Goal: Complete application form

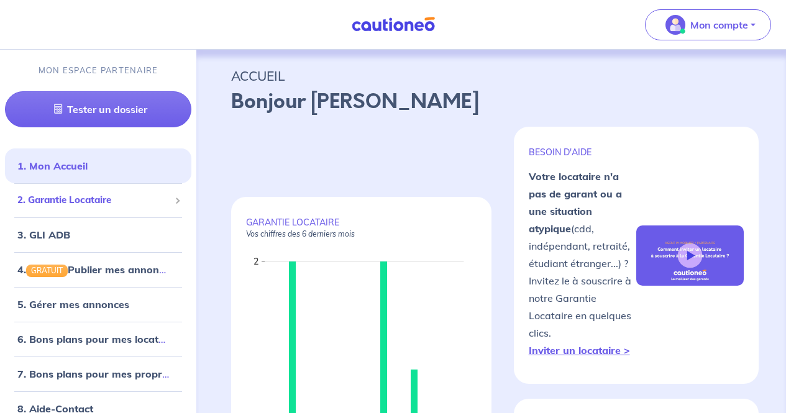
click at [116, 209] on div "2. Garantie Locataire" at bounding box center [98, 200] width 186 height 24
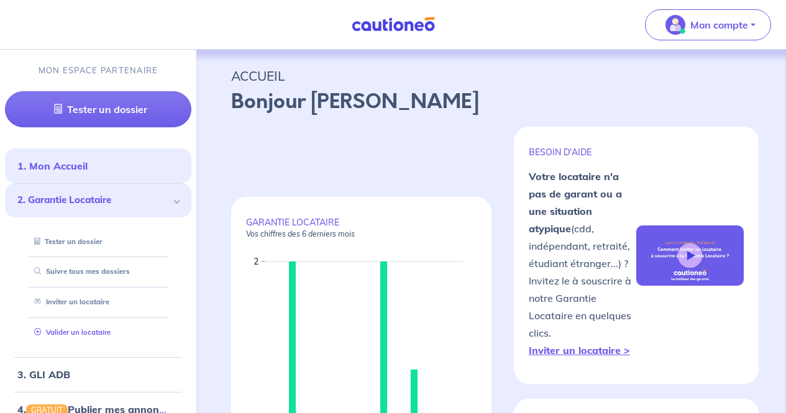
click at [96, 331] on link "Valider un locataire" at bounding box center [69, 332] width 81 height 9
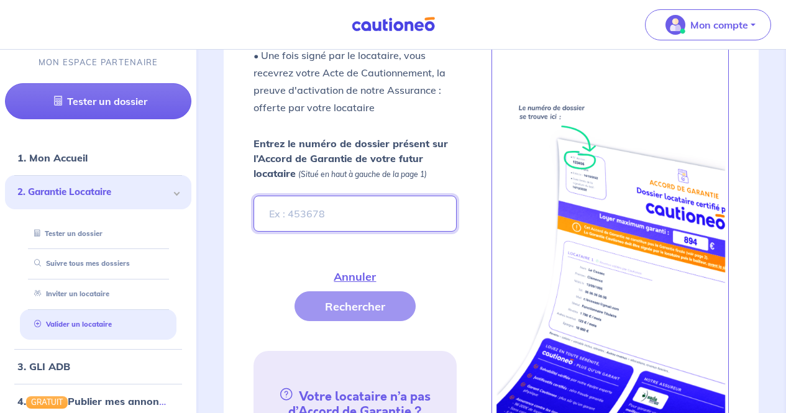
scroll to position [496, 0]
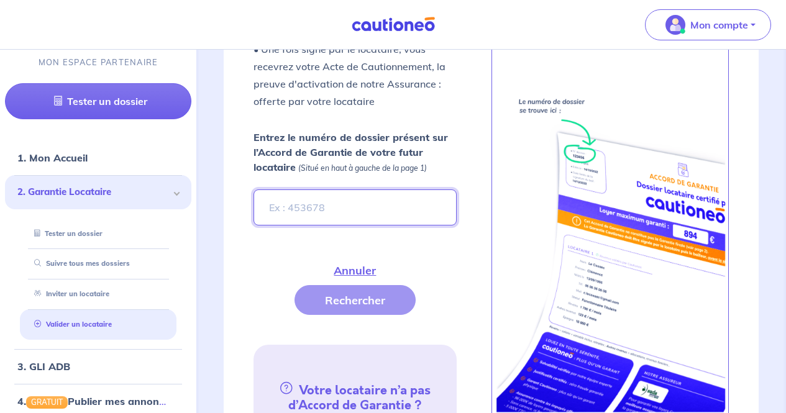
paste input "5515255e-d053-4b64-84d9-b93e4a80eecb"
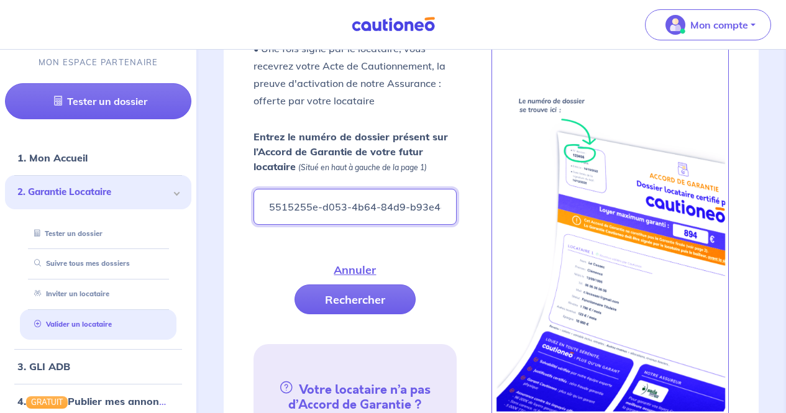
scroll to position [0, 34]
type input "5515255e-d053-4b64-84d9-b93e4a80eecb"
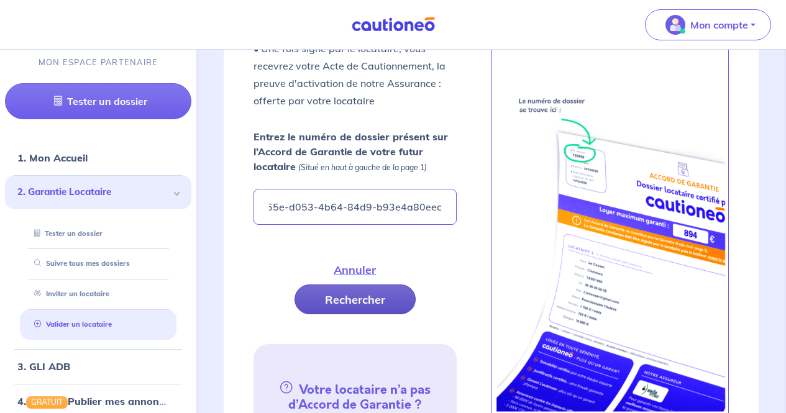
click at [376, 293] on button "Rechercher" at bounding box center [355, 300] width 121 height 30
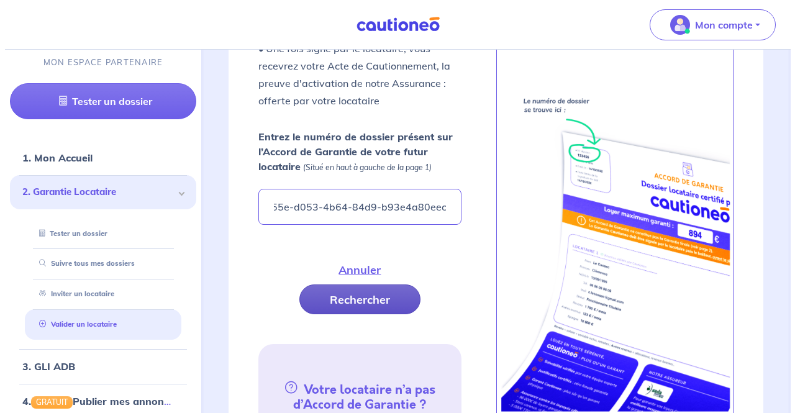
scroll to position [0, 0]
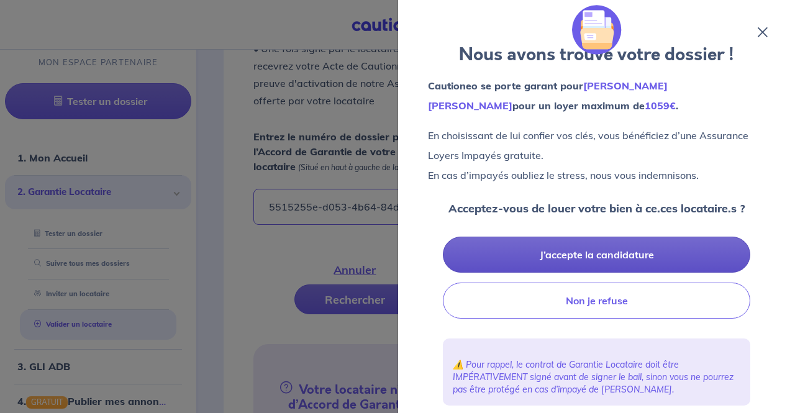
click at [441, 254] on button "J’accepte la candidature" at bounding box center [597, 255] width 308 height 36
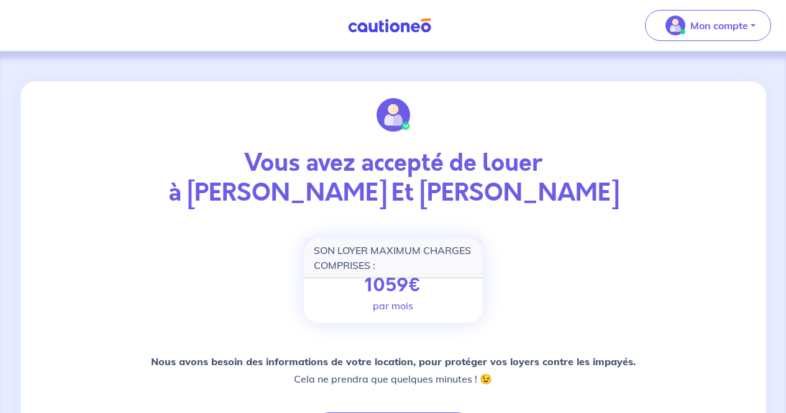
drag, startPoint x: 381, startPoint y: 371, endPoint x: 424, endPoint y: 280, distance: 100.6
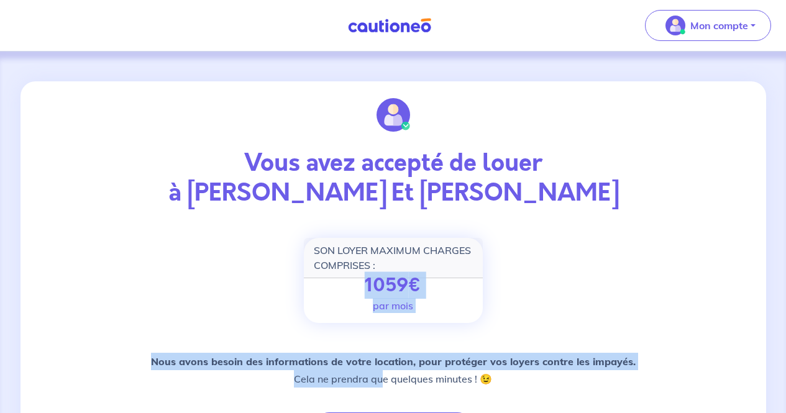
scroll to position [81, 0]
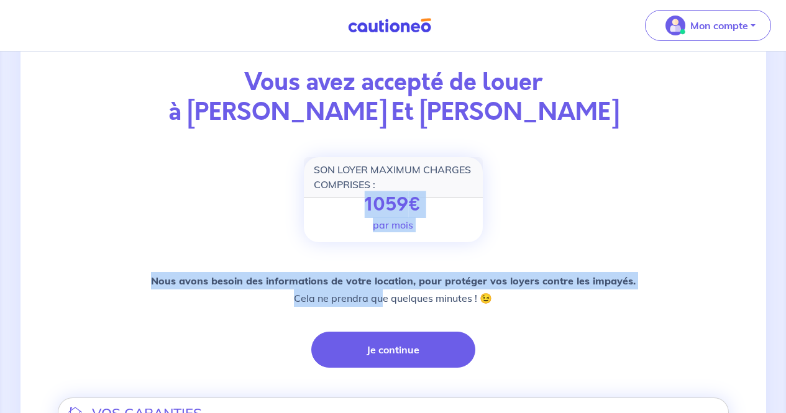
drag, startPoint x: 406, startPoint y: 343, endPoint x: 407, endPoint y: 327, distance: 15.6
click at [407, 327] on div "Nous avons besoin des informations de votre location, pour protéger vos loyers …" at bounding box center [393, 320] width 671 height 96
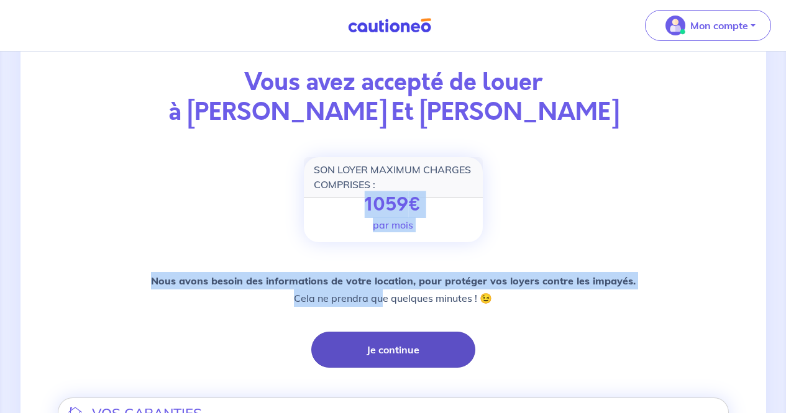
click at [406, 337] on button "Je continue" at bounding box center [393, 350] width 164 height 36
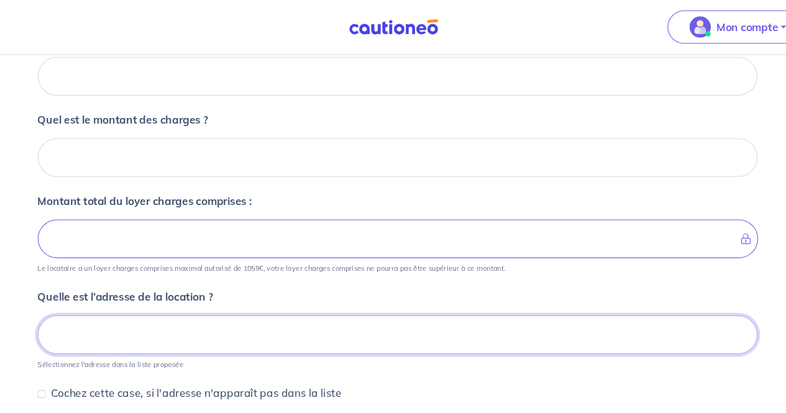
scroll to position [250, 0]
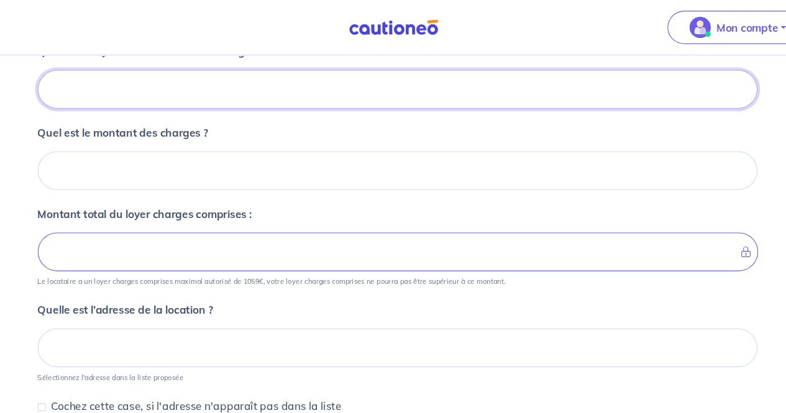
click at [256, 68] on input "Quel est le loyer de la location hors charges ?" at bounding box center [393, 83] width 671 height 36
type input "00"
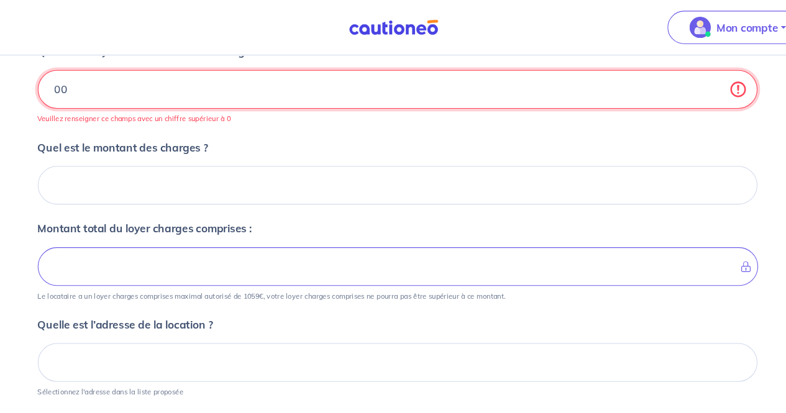
type input "0"
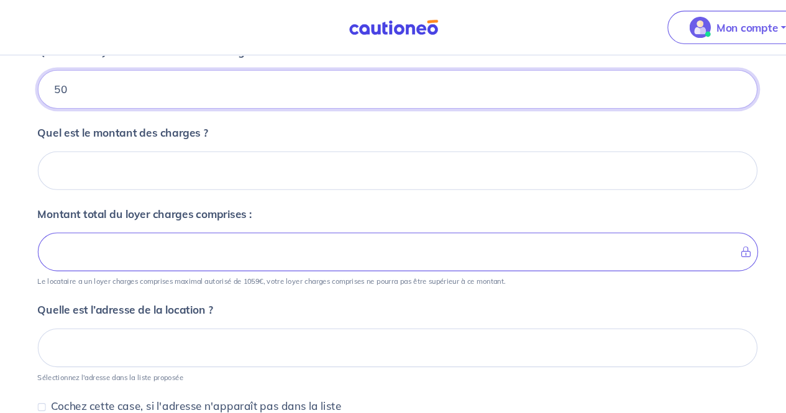
type input "500"
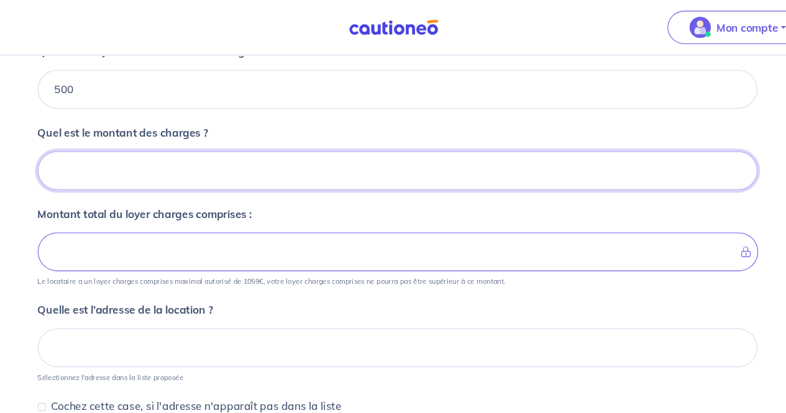
type input "0"
type input "500"
type input "0"
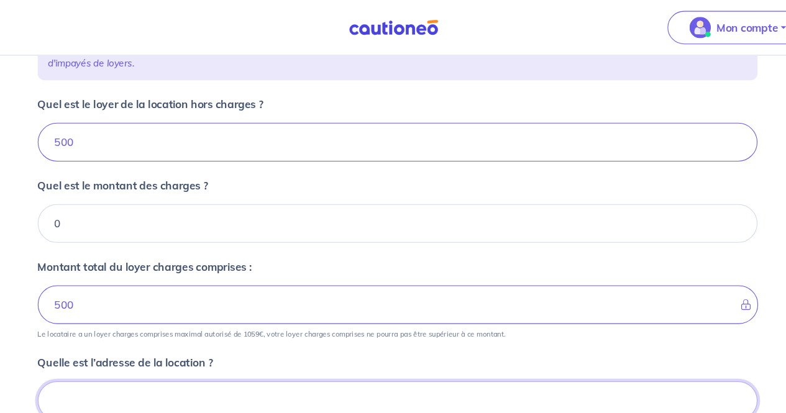
scroll to position [194, 0]
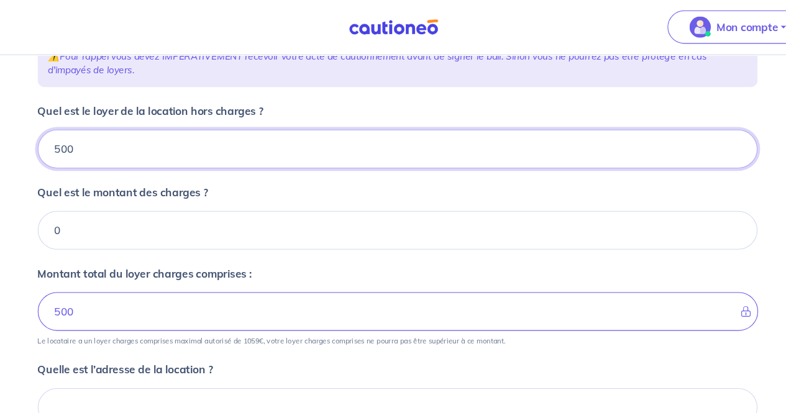
click at [186, 124] on input "500" at bounding box center [393, 139] width 671 height 36
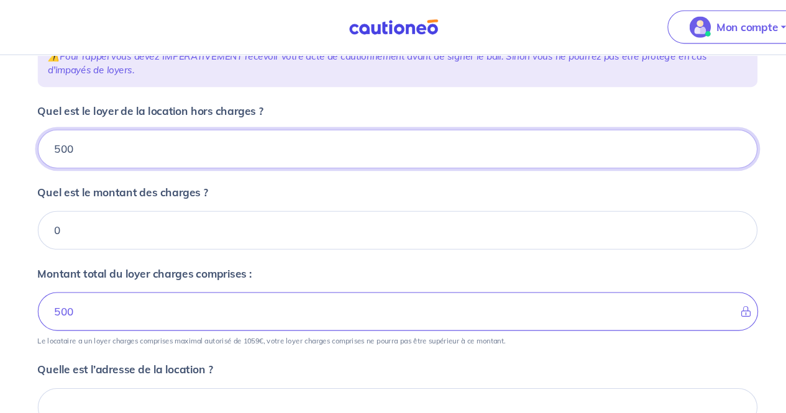
click at [186, 124] on input "500" at bounding box center [393, 139] width 671 height 36
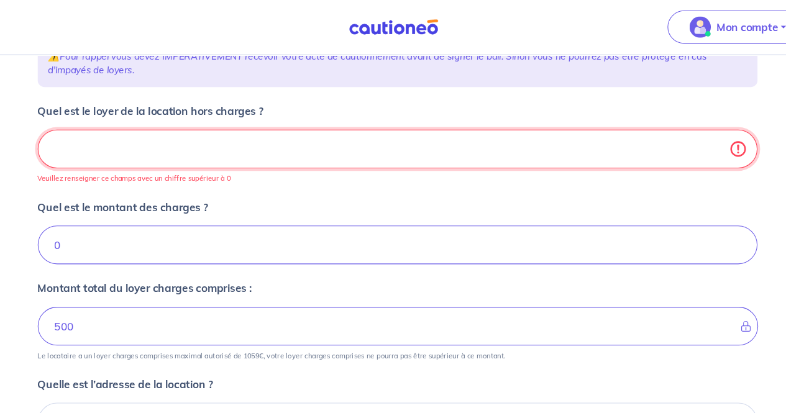
type input "0"
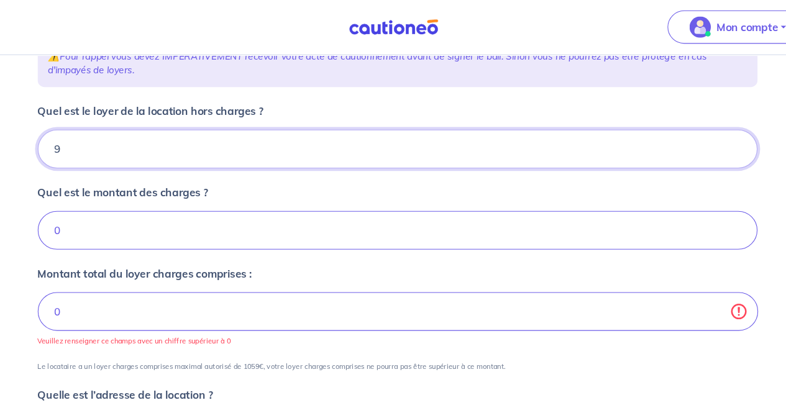
type input "99"
type input "9"
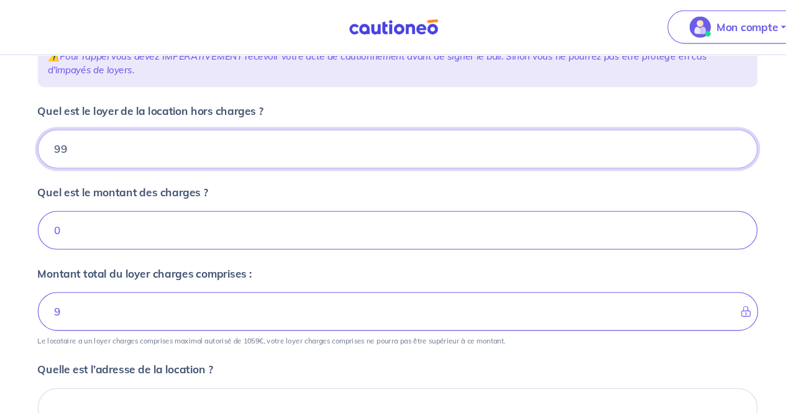
type input "990"
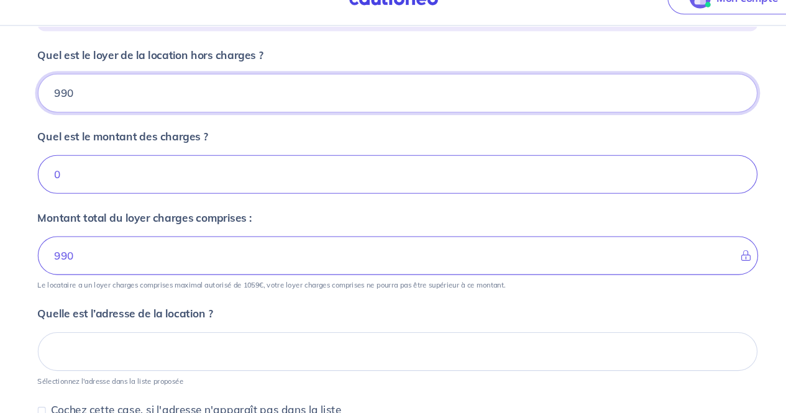
scroll to position [244, 0]
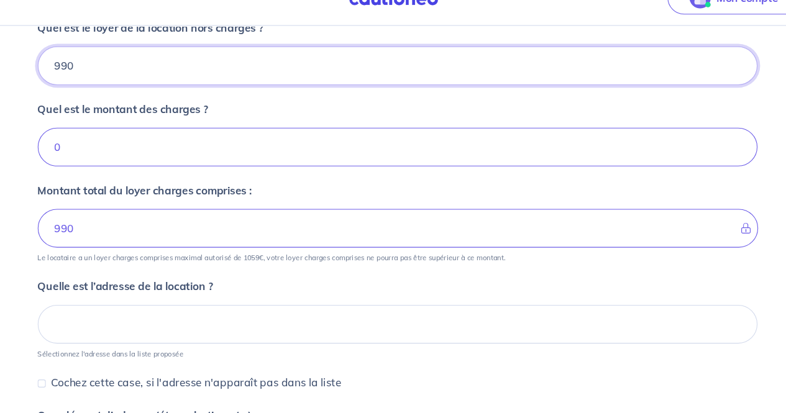
type input "990"
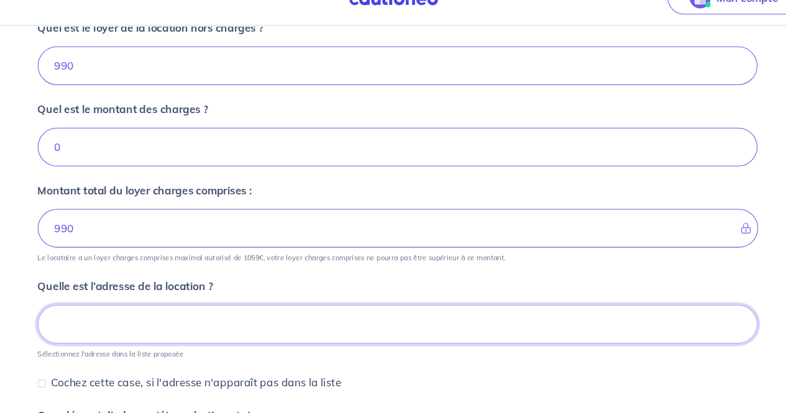
click at [148, 328] on input at bounding box center [393, 330] width 671 height 36
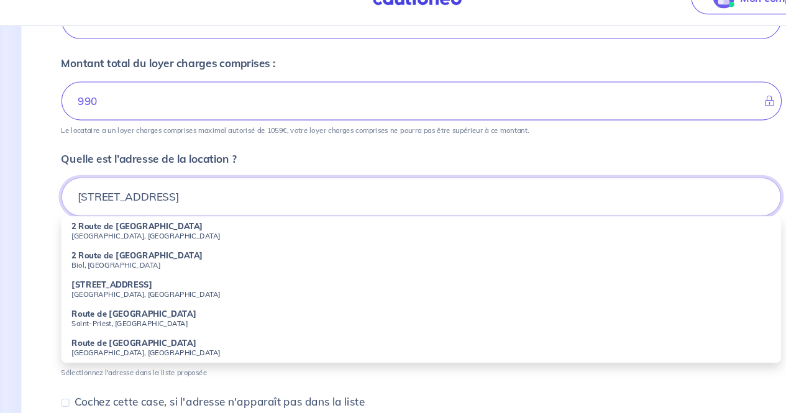
scroll to position [368, 0]
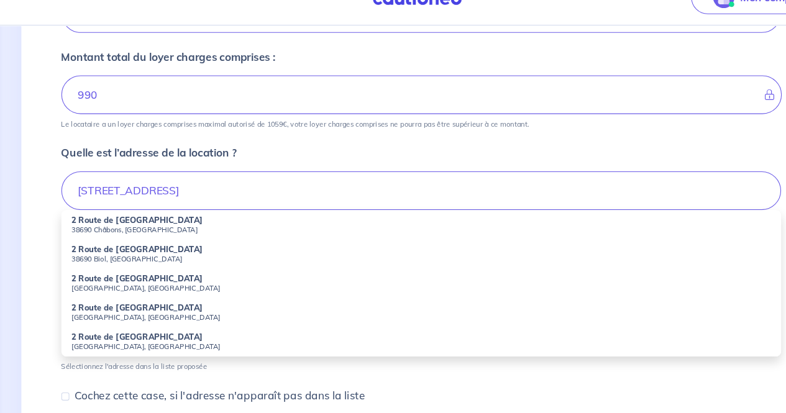
click at [114, 263] on strong "2 Route de [GEOGRAPHIC_DATA]" at bounding box center [129, 259] width 122 height 9
type input "[STREET_ADDRESS]"
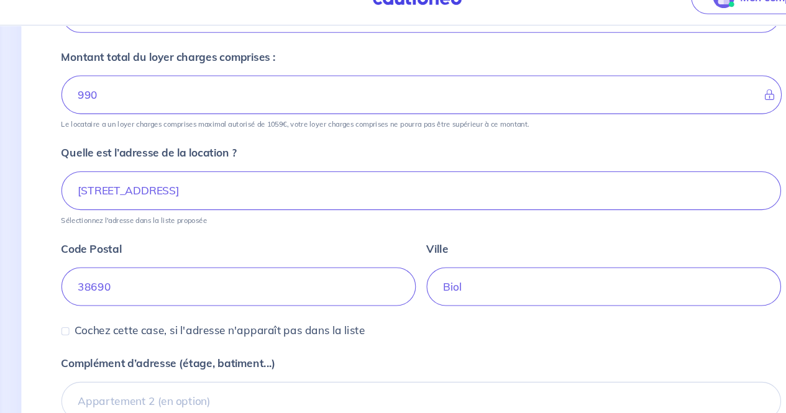
scroll to position [509, 0]
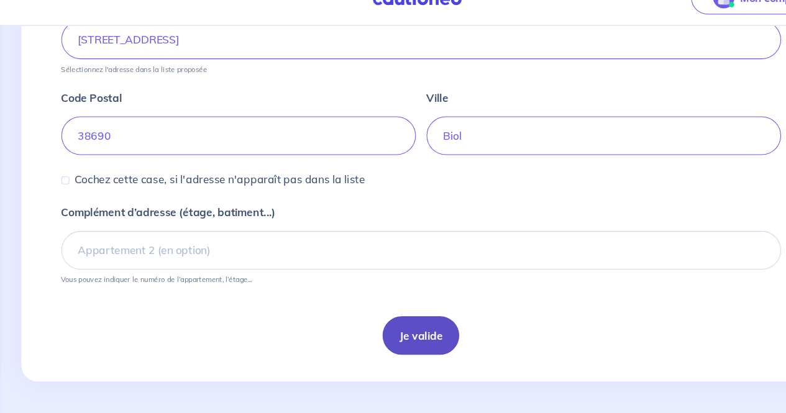
click at [389, 339] on button "Je valide" at bounding box center [392, 340] width 71 height 36
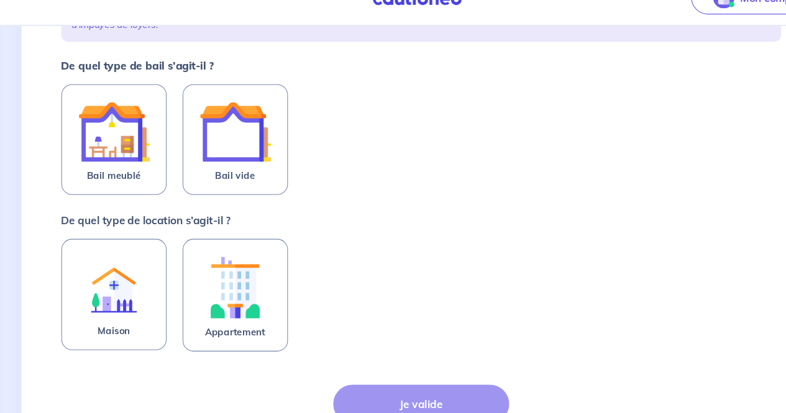
scroll to position [209, 0]
drag, startPoint x: 445, startPoint y: 305, endPoint x: 458, endPoint y: 272, distance: 35.2
click at [458, 272] on div "Maison Appartement" at bounding box center [393, 303] width 671 height 106
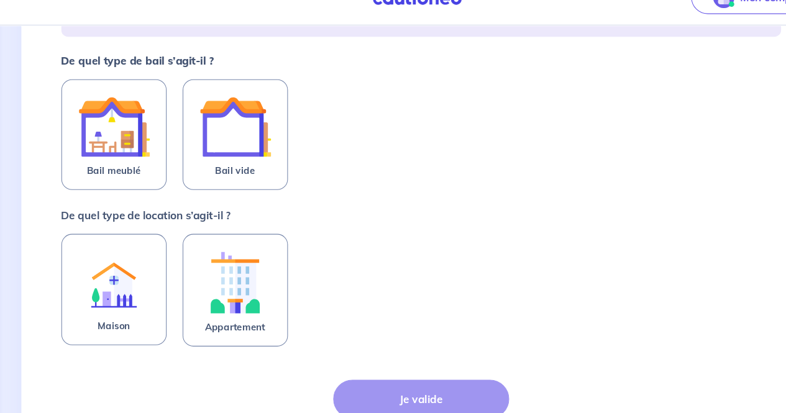
scroll to position [213, 0]
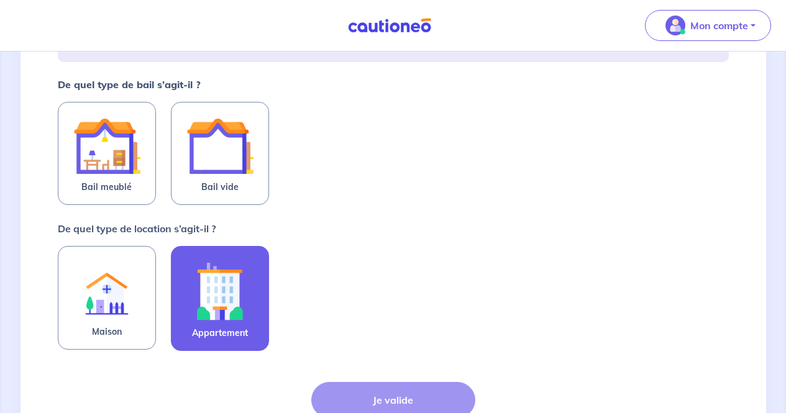
click at [237, 302] on img at bounding box center [219, 291] width 67 height 69
click at [0, 0] on input "Appartement" at bounding box center [0, 0] width 0 height 0
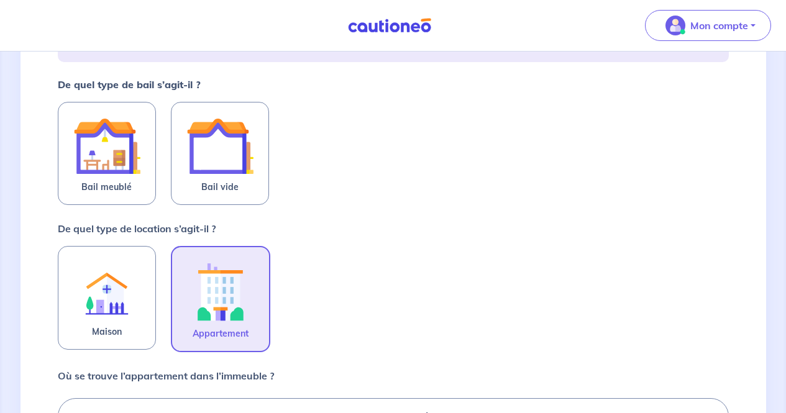
click at [761, 265] on div "1 2 3 4 Informations location Informations propriétaire Informations bail Valid…" at bounding box center [394, 343] width 746 height 951
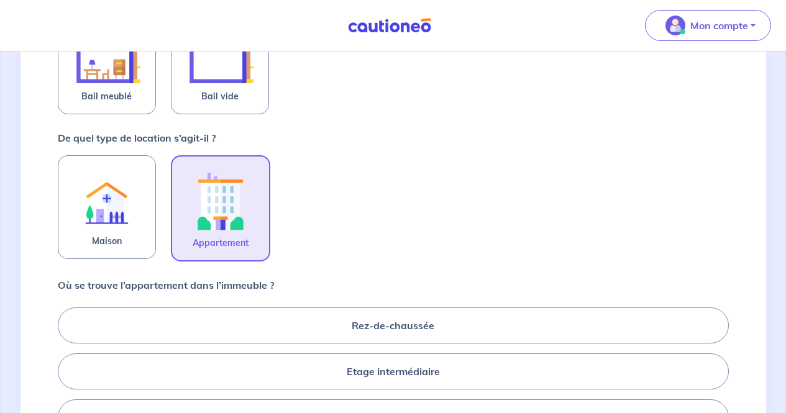
scroll to position [281, 0]
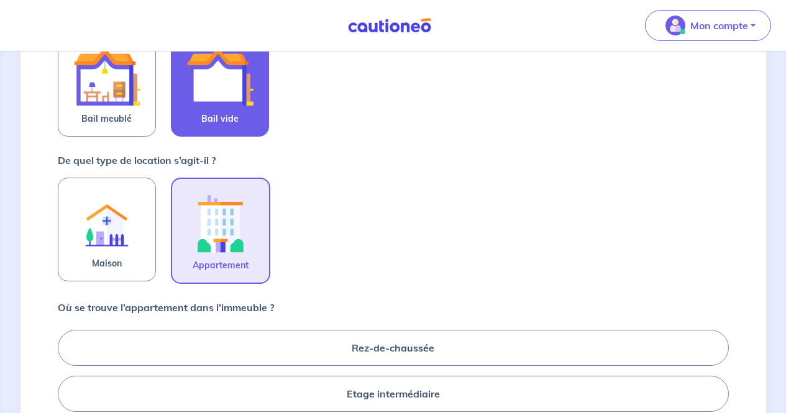
click at [246, 109] on img at bounding box center [219, 77] width 67 height 67
click at [0, 0] on input "Bail vide" at bounding box center [0, 0] width 0 height 0
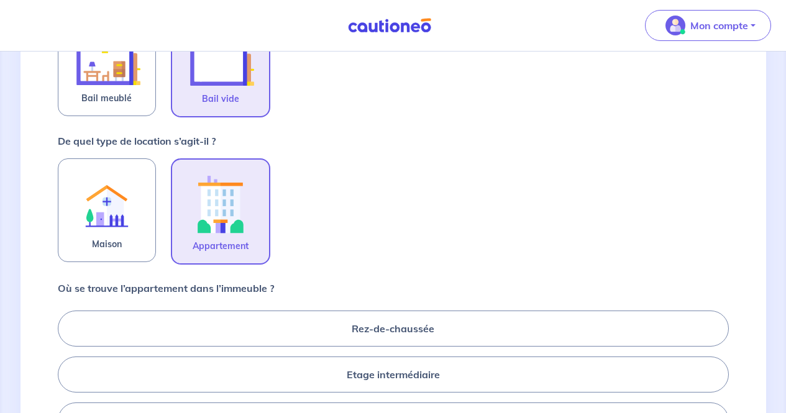
scroll to position [304, 0]
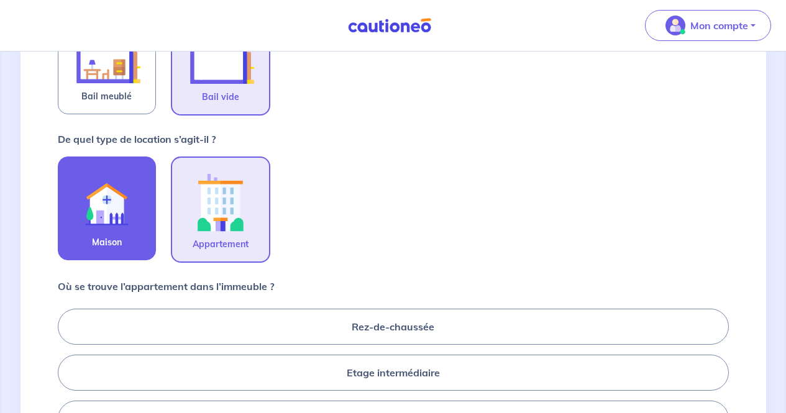
click at [132, 218] on img at bounding box center [106, 201] width 67 height 68
click at [0, 0] on input "Maison" at bounding box center [0, 0] width 0 height 0
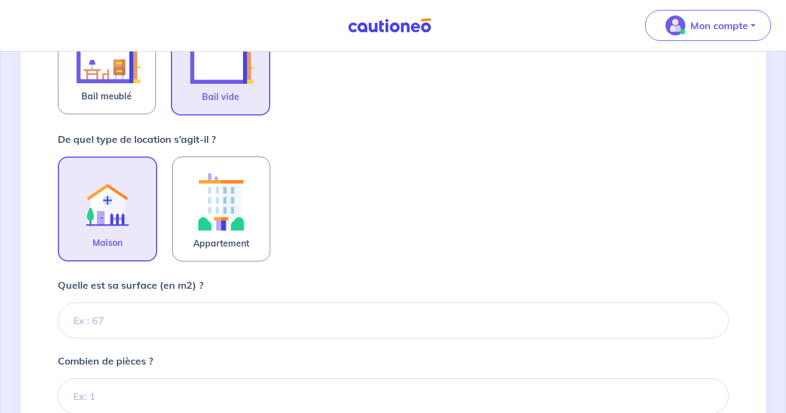
scroll to position [364, 0]
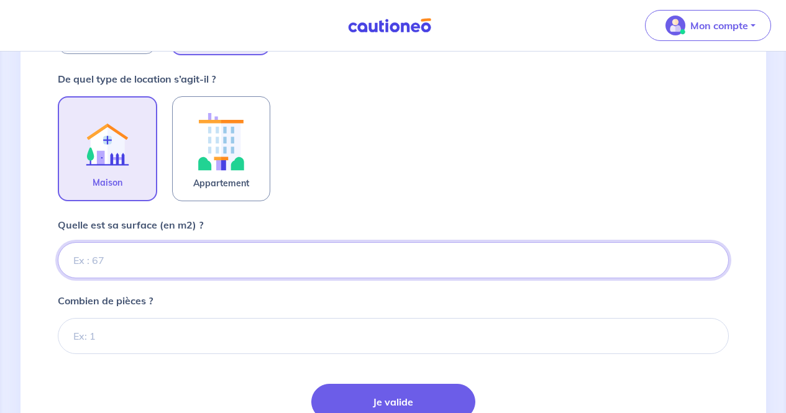
click at [324, 248] on input "Quelle est sa surface (en m2) ?" at bounding box center [393, 260] width 671 height 36
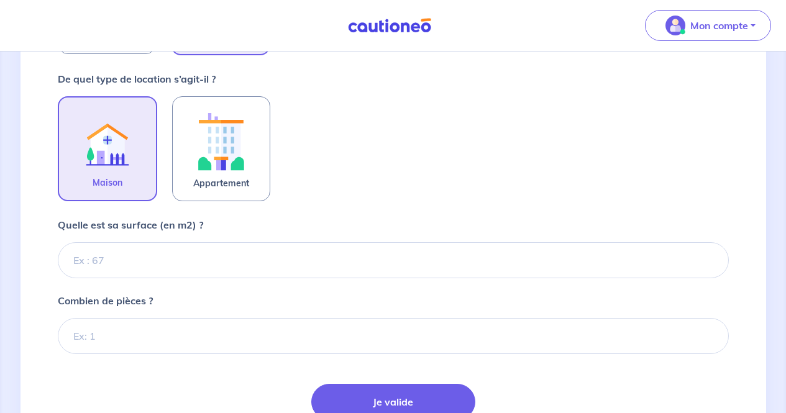
click at [421, 142] on div "Maison Appartement" at bounding box center [393, 149] width 671 height 106
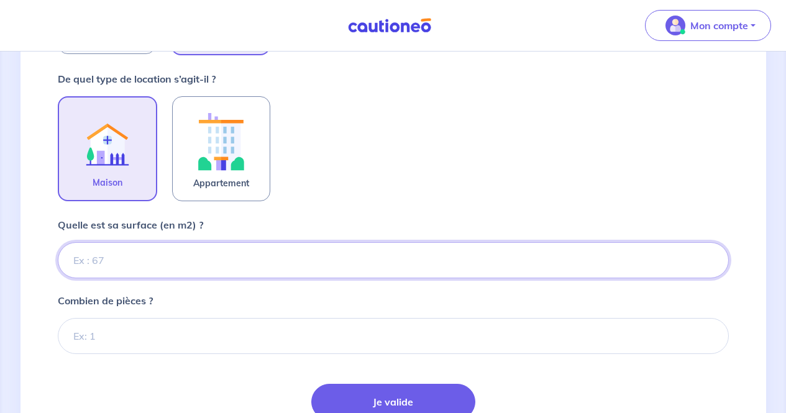
click at [341, 255] on input "Quelle est sa surface (en m2) ?" at bounding box center [393, 260] width 671 height 36
type input "78"
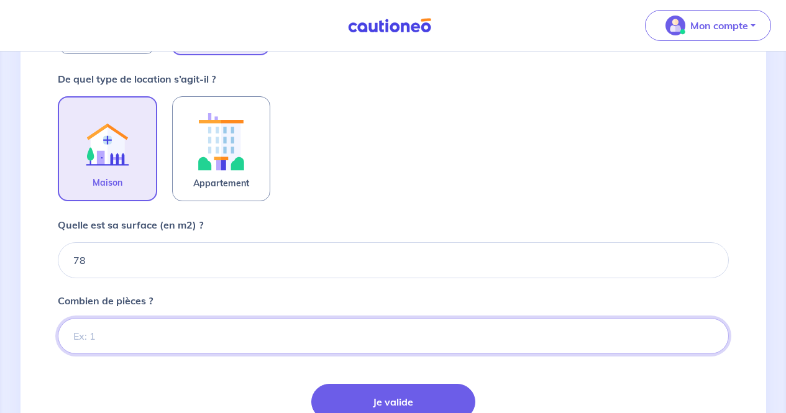
click at [311, 342] on input "Combien de pièces ?" at bounding box center [393, 336] width 671 height 36
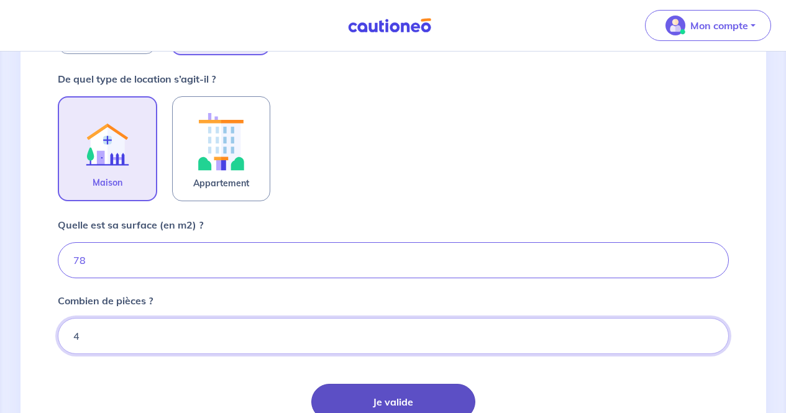
type input "4"
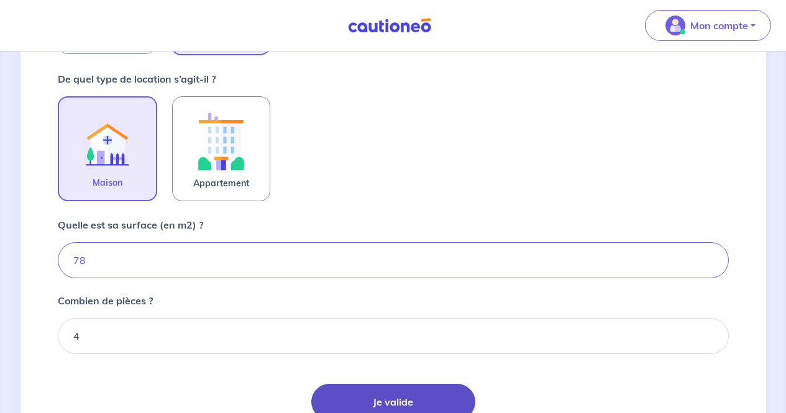
click at [350, 392] on button "Je valide" at bounding box center [393, 402] width 164 height 36
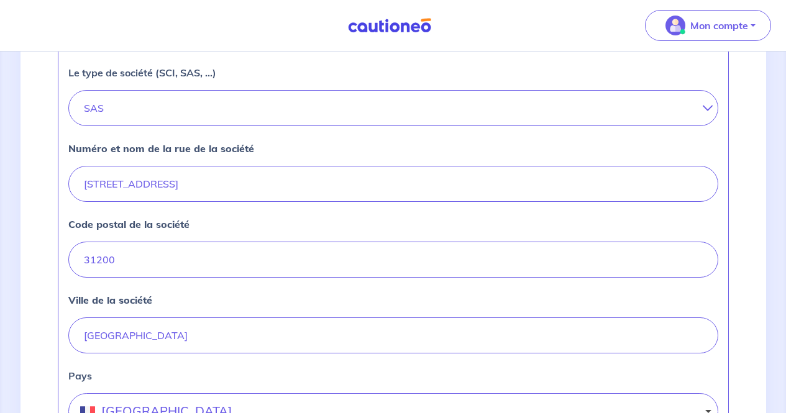
scroll to position [640, 0]
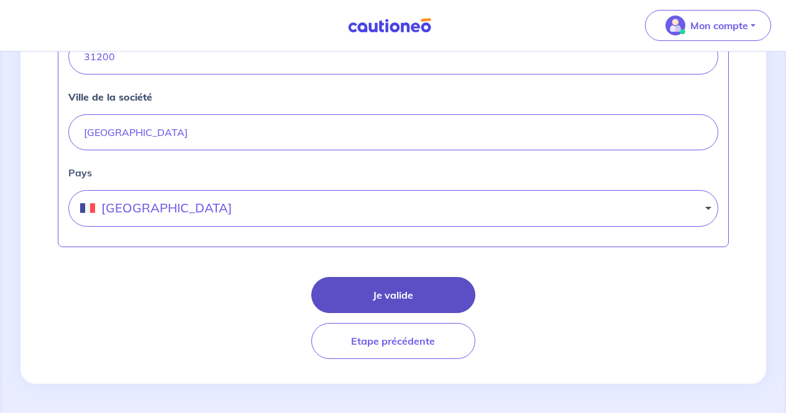
click at [355, 290] on button "Je valide" at bounding box center [393, 295] width 164 height 36
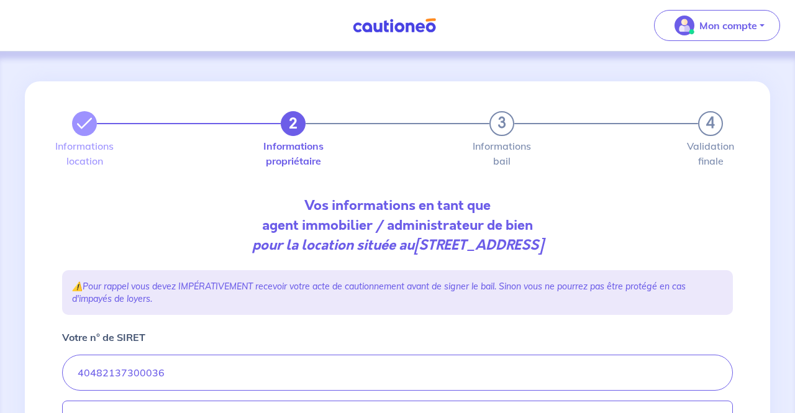
select select "FR"
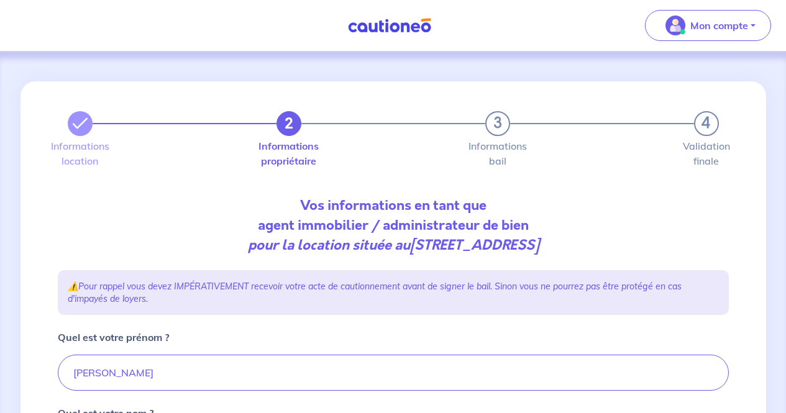
scroll to position [372, 0]
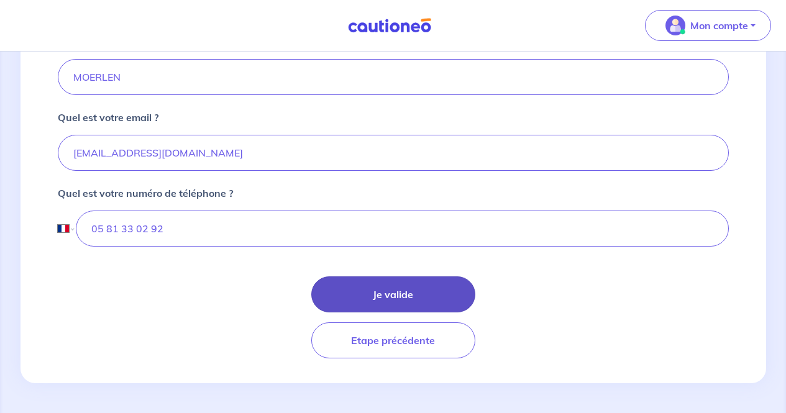
click at [372, 291] on button "Je valide" at bounding box center [393, 294] width 164 height 36
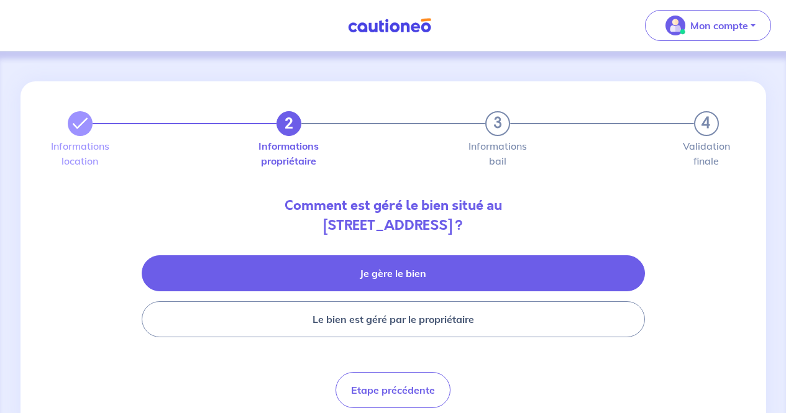
click at [409, 268] on button "Je gère le bien" at bounding box center [393, 273] width 503 height 36
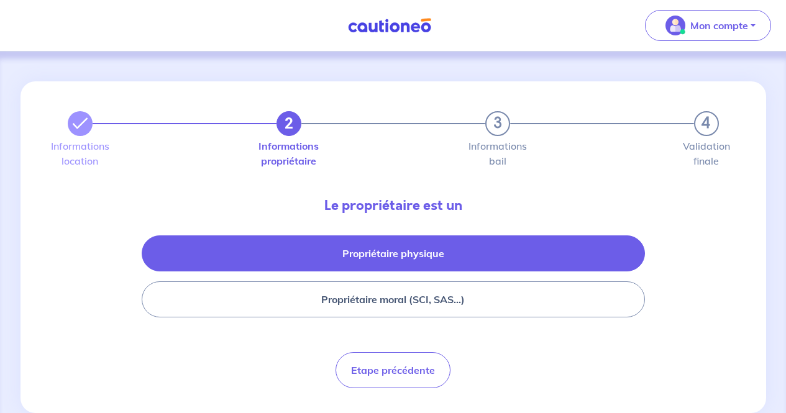
click at [411, 253] on button "Propriétaire physique" at bounding box center [393, 253] width 503 height 36
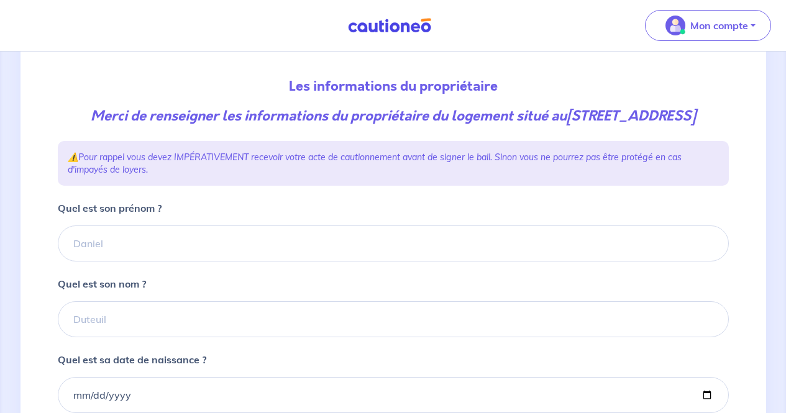
scroll to position [130, 0]
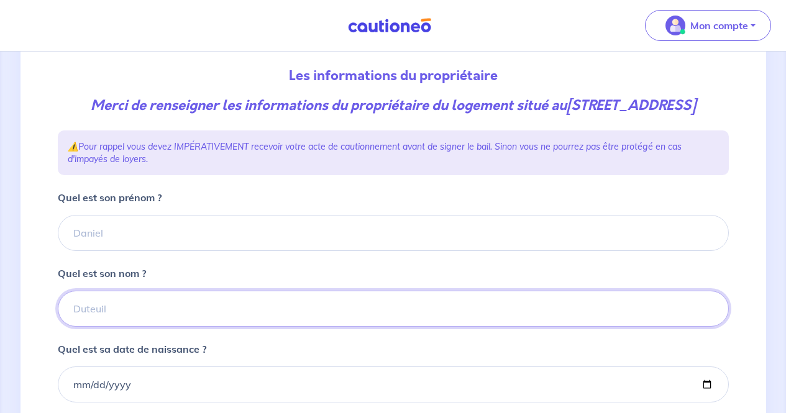
click at [184, 324] on input "Quel est son nom ?" at bounding box center [393, 309] width 671 height 36
type input "Mangin"
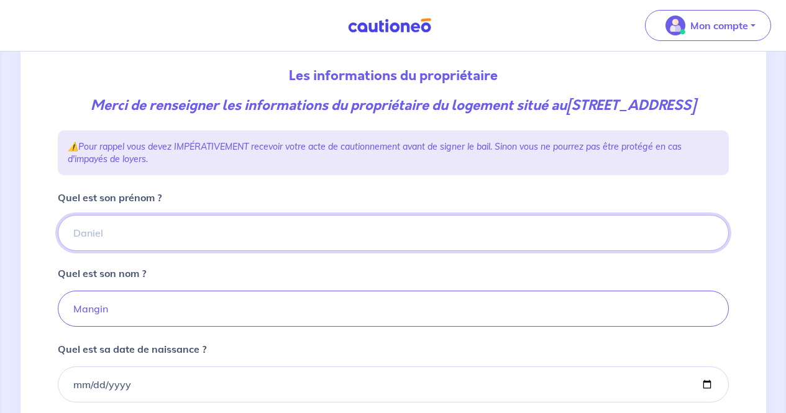
click at [273, 244] on input "Quel est son prénom ?" at bounding box center [393, 233] width 671 height 36
type input "c"
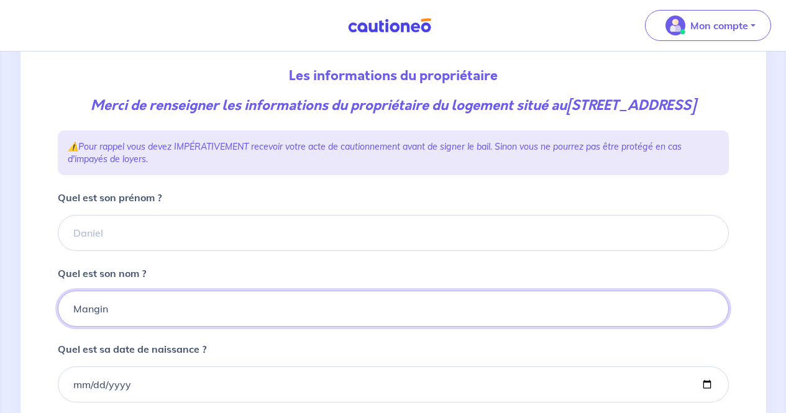
click at [181, 321] on input "Mangin" at bounding box center [393, 309] width 671 height 36
type input "M"
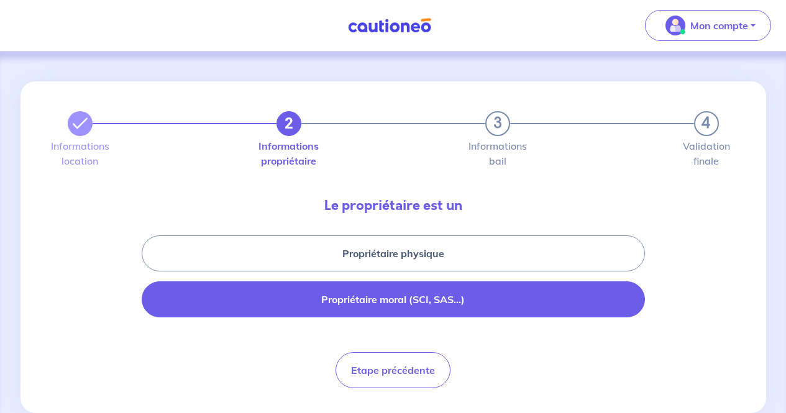
click at [319, 299] on button "Propriétaire moral (SCI, SAS...)" at bounding box center [393, 299] width 503 height 36
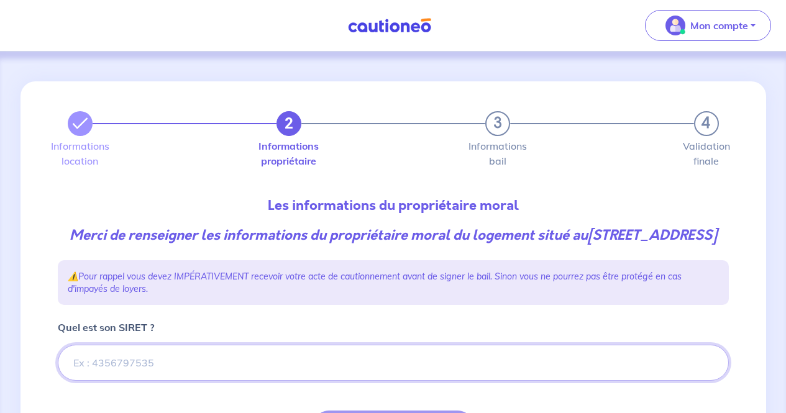
click at [208, 381] on input "Quel est son SIRET ?" at bounding box center [393, 363] width 671 height 36
paste input "900141979"
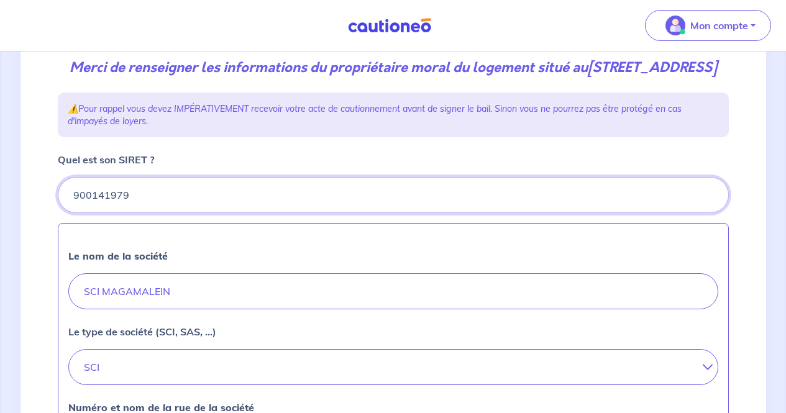
type input "900141979"
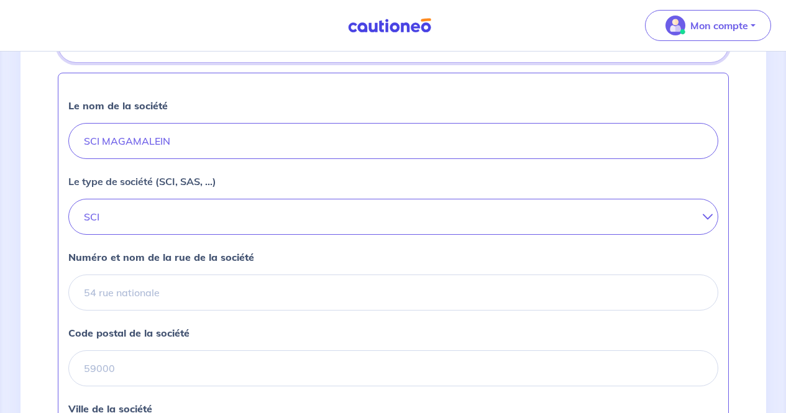
scroll to position [320, 0]
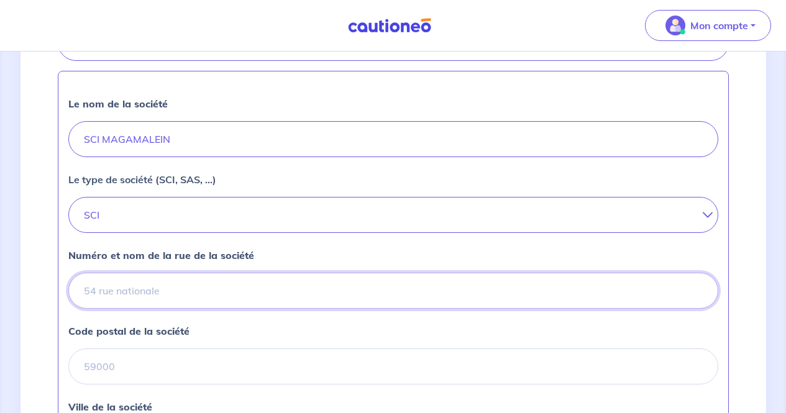
click at [202, 302] on input "Numéro et nom de la rue de la société" at bounding box center [393, 291] width 650 height 36
paste input "[STREET_ADDRESS][DATE]"
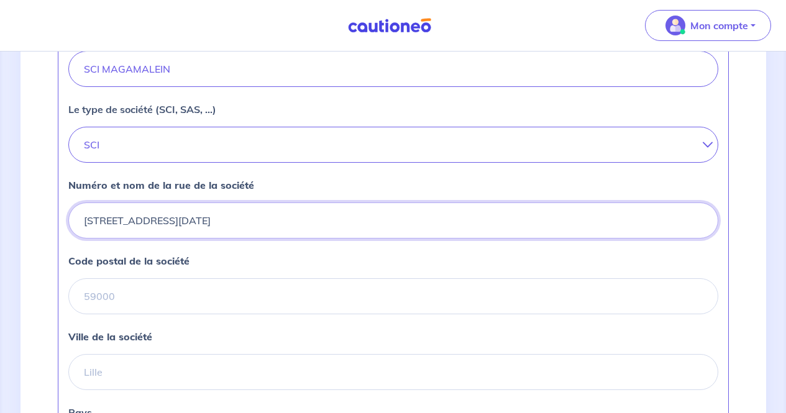
scroll to position [401, 0]
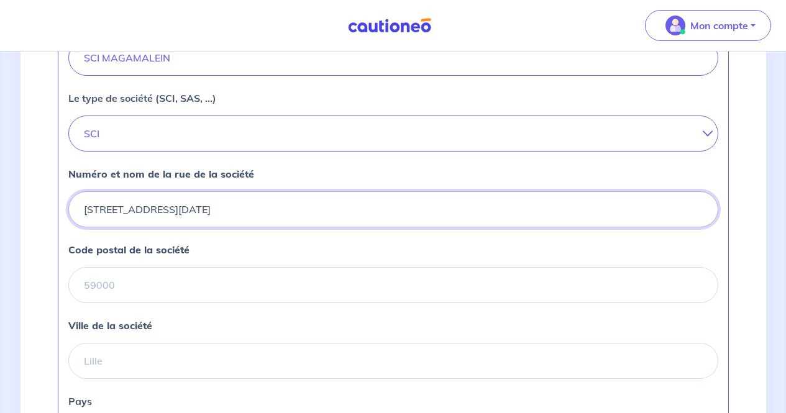
drag, startPoint x: 341, startPoint y: 227, endPoint x: 254, endPoint y: 234, distance: 87.9
click at [254, 227] on input "[STREET_ADDRESS][DATE]" at bounding box center [393, 209] width 650 height 36
type input "[STREET_ADDRESS][DATE]"
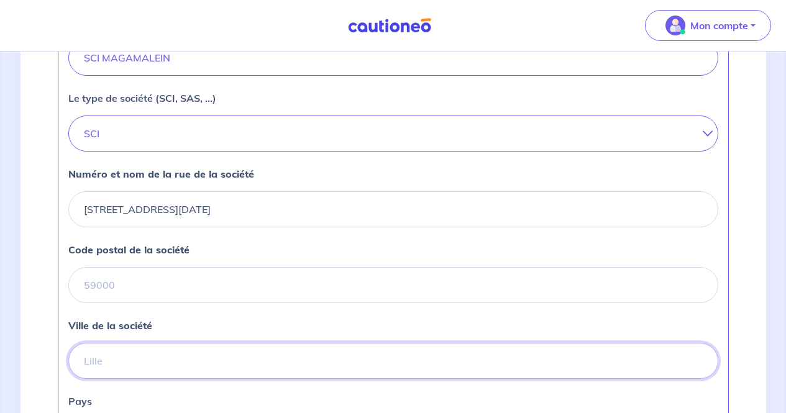
paste input "LONGECHENAL"
click at [168, 375] on input "LONGECHENAL" at bounding box center [393, 361] width 650 height 36
type input "LONGECHENAL"
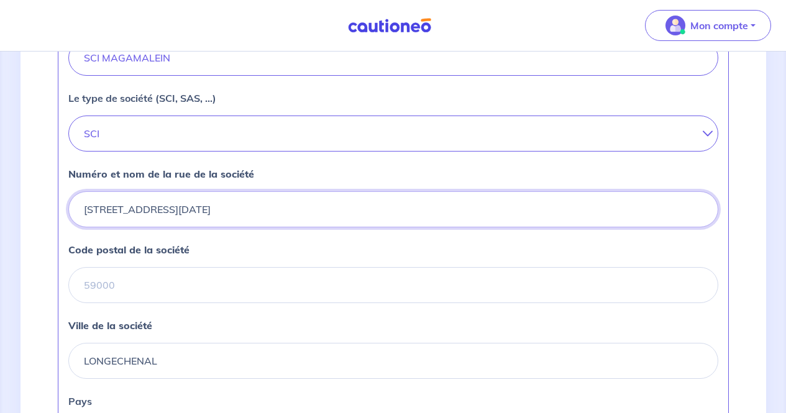
drag, startPoint x: 275, startPoint y: 225, endPoint x: 221, endPoint y: 228, distance: 54.1
click at [221, 227] on input "[STREET_ADDRESS][DATE]" at bounding box center [393, 209] width 650 height 36
type input "27 IMPASSE DU [DATE],"
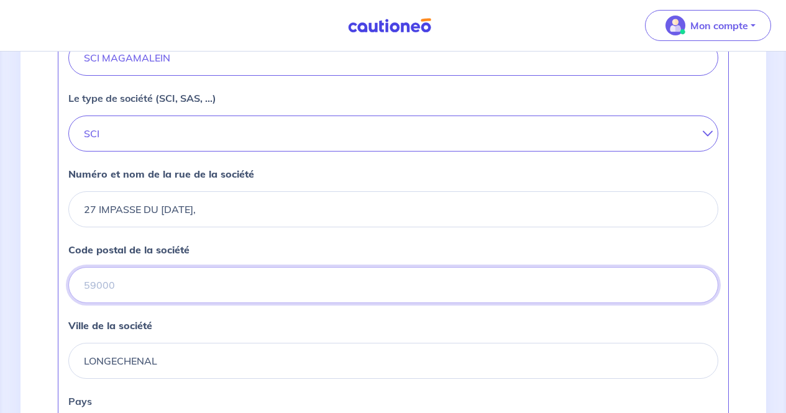
click at [217, 303] on input "Code postal de la société" at bounding box center [393, 285] width 650 height 36
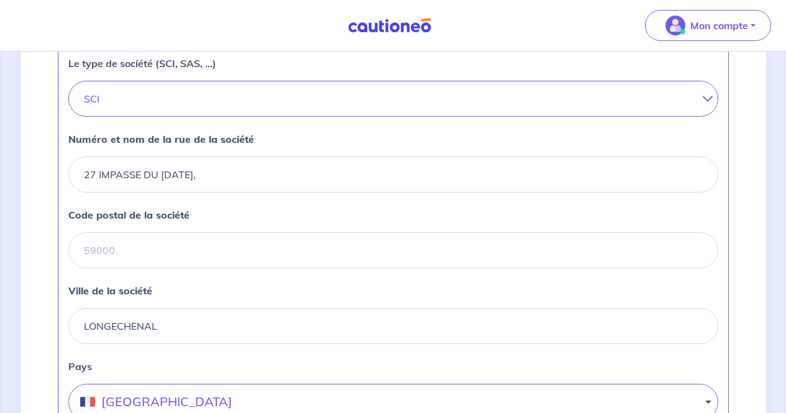
scroll to position [454, 0]
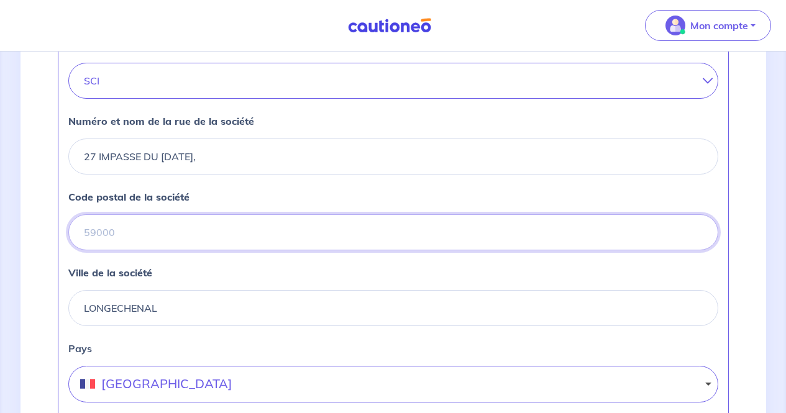
click at [239, 250] on input "Code postal de la société" at bounding box center [393, 232] width 650 height 36
paste input "38690"
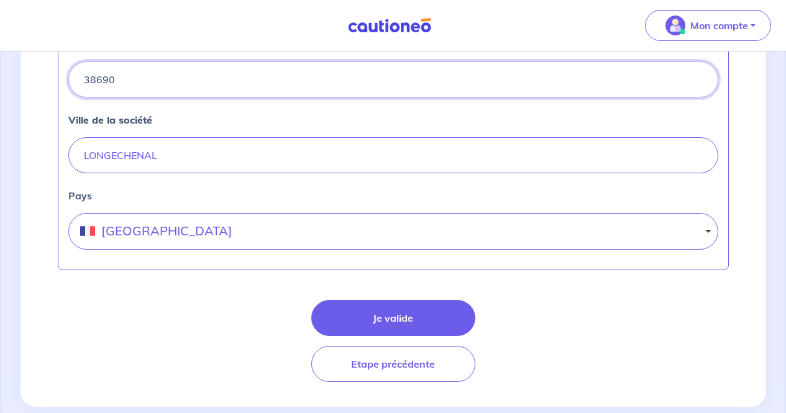
scroll to position [650, 0]
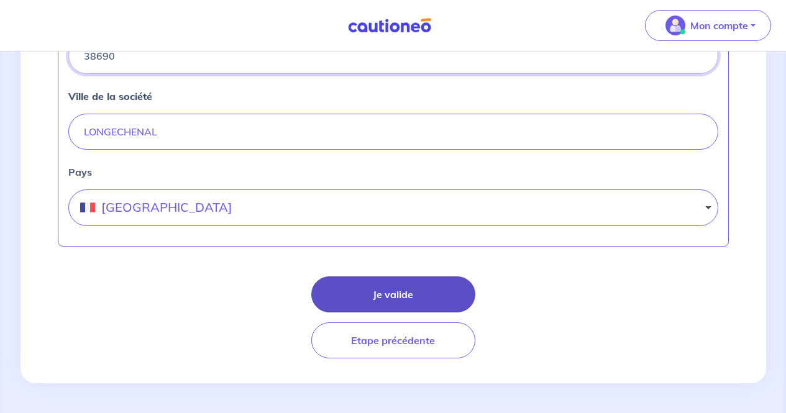
type input "38690"
click at [393, 296] on button "Je valide" at bounding box center [393, 294] width 164 height 36
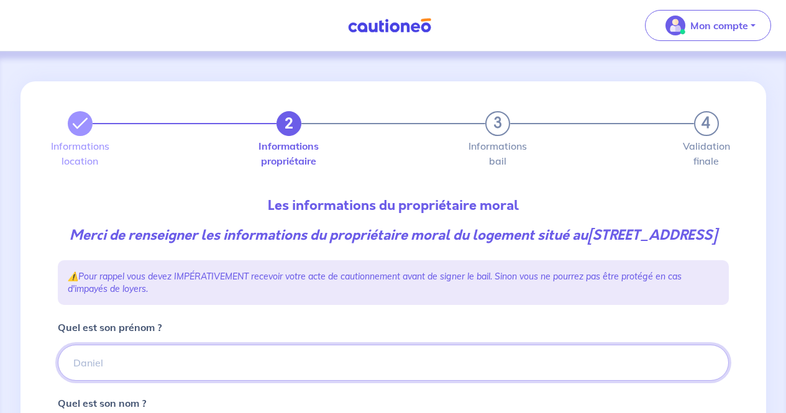
paste input "[PERSON_NAME]"
click at [206, 376] on input "[PERSON_NAME]" at bounding box center [393, 363] width 671 height 36
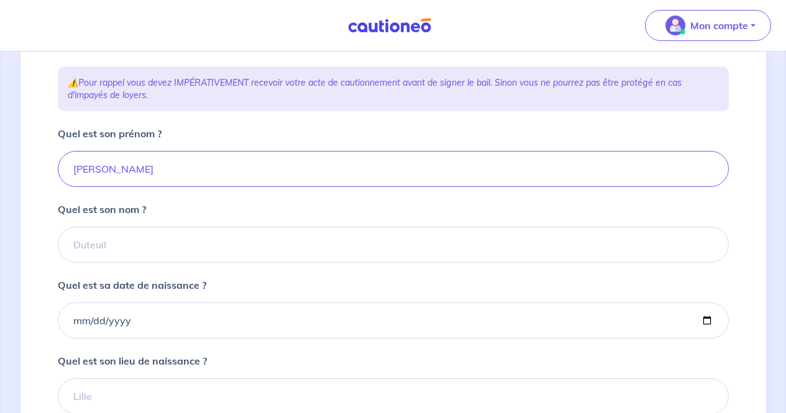
scroll to position [194, 0]
drag, startPoint x: 102, startPoint y: 188, endPoint x: 17, endPoint y: 184, distance: 85.2
click at [17, 184] on div "2 3 4 Informations location Informations propriétaire Informations bail Validat…" at bounding box center [393, 218] width 786 height 723
type input "[PERSON_NAME]"
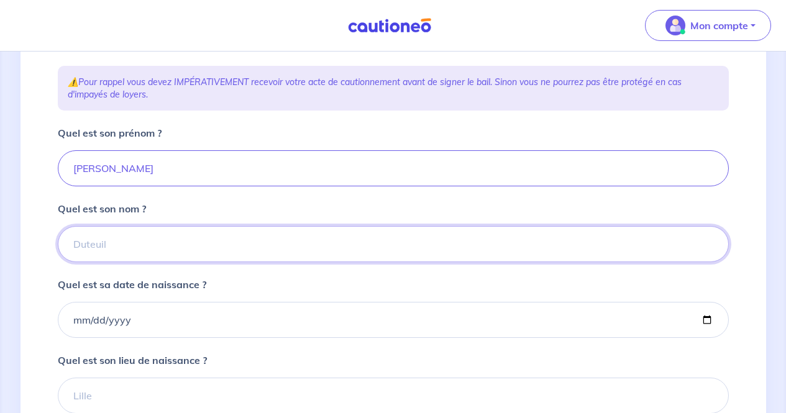
click at [86, 262] on input "Quel est son nom ?" at bounding box center [393, 244] width 671 height 36
paste input "Malein"
type input "Malein"
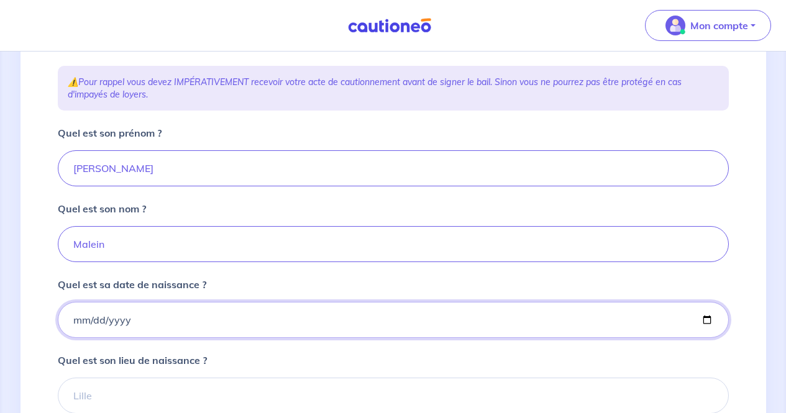
click at [73, 338] on input "Quel est sa date de naissance ?" at bounding box center [393, 320] width 671 height 36
type input "[DATE]"
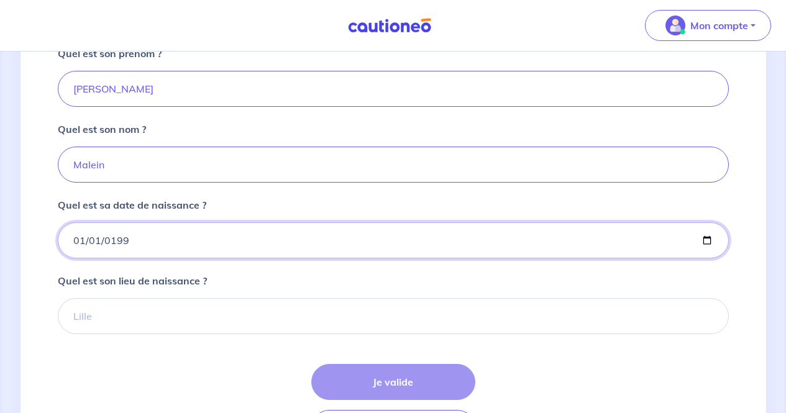
scroll to position [275, 0]
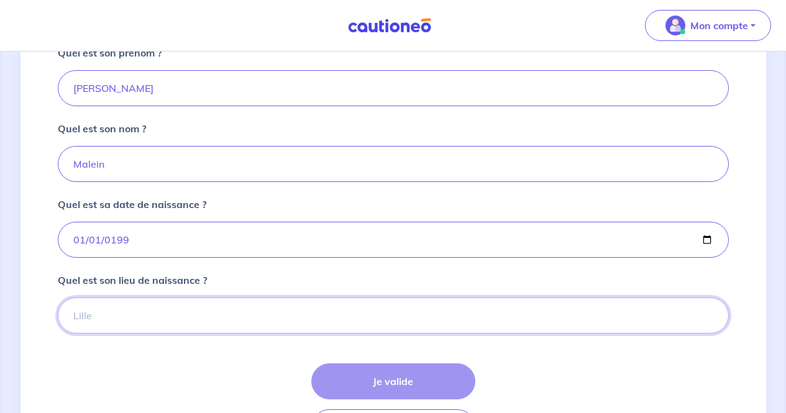
click at [114, 334] on input "Quel est son lieu de naissance ?" at bounding box center [393, 316] width 671 height 36
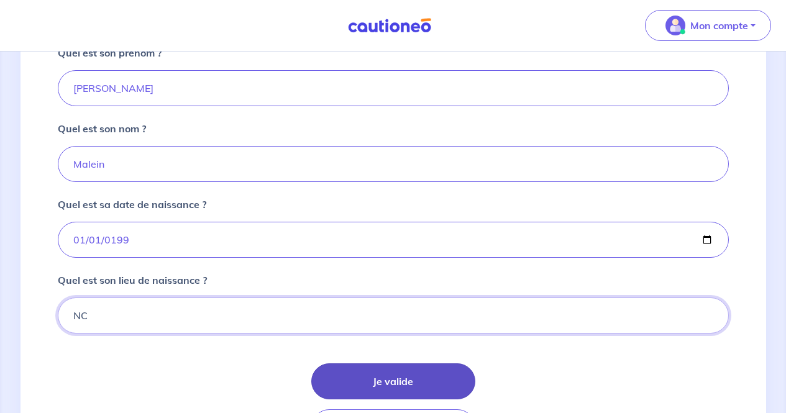
type input "NC"
click at [360, 399] on button "Je valide" at bounding box center [393, 381] width 164 height 36
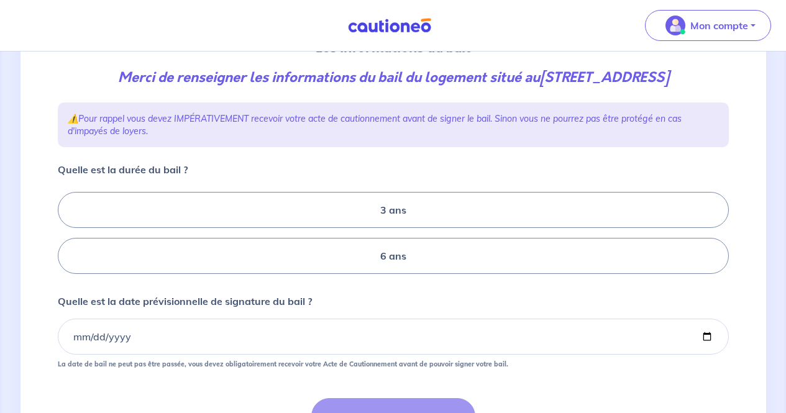
scroll to position [158, 0]
click at [368, 221] on label "3 ans" at bounding box center [393, 209] width 671 height 36
click at [66, 229] on input "3 ans" at bounding box center [62, 233] width 8 height 8
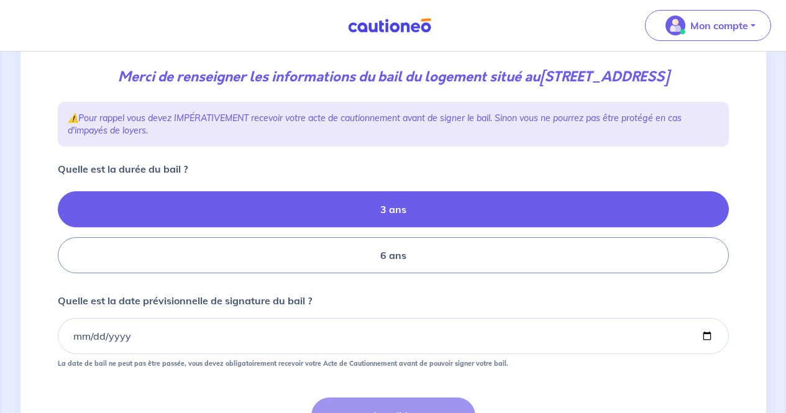
radio input "true"
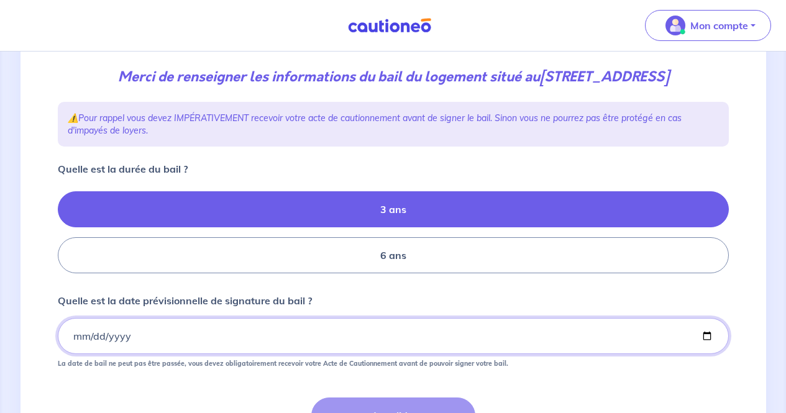
click at [72, 342] on input "Quelle est la date prévisionnelle de signature du bail ?" at bounding box center [393, 336] width 671 height 36
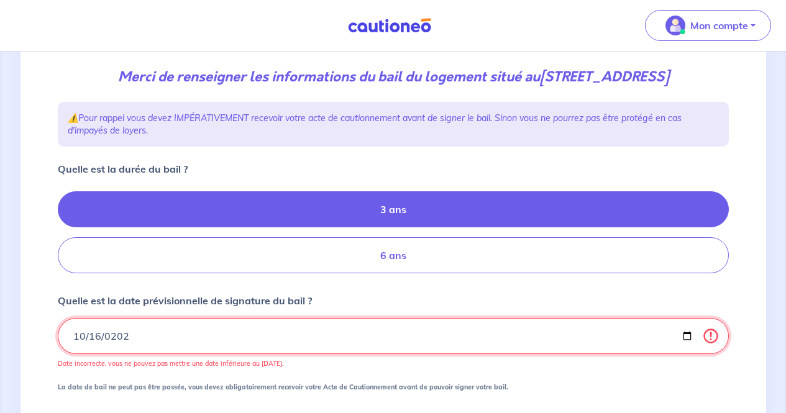
type input "[DATE]"
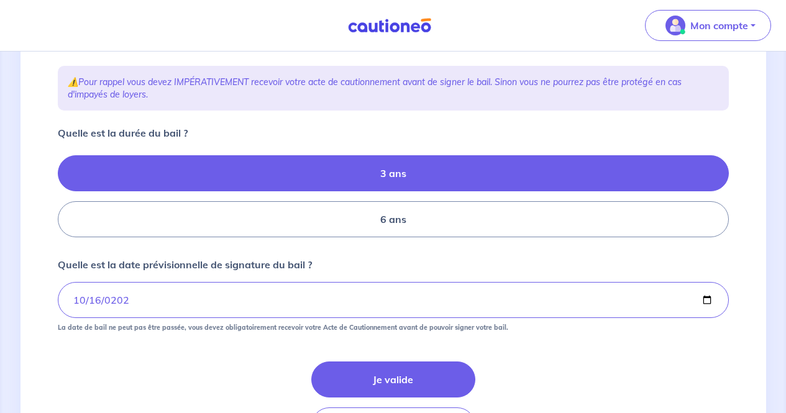
scroll to position [196, 0]
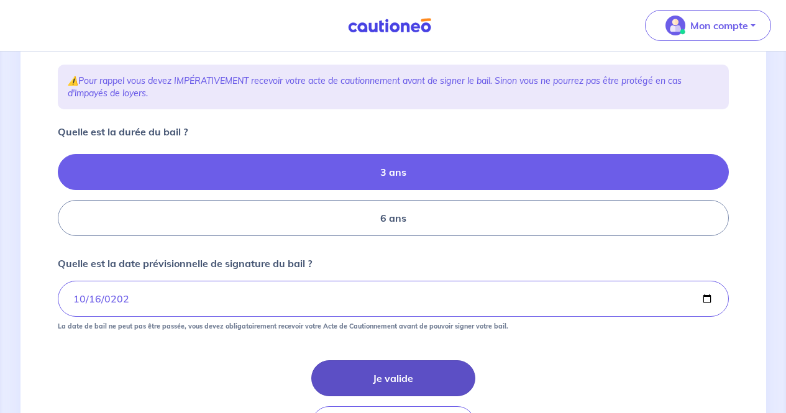
click at [441, 390] on button "Je valide" at bounding box center [393, 378] width 164 height 36
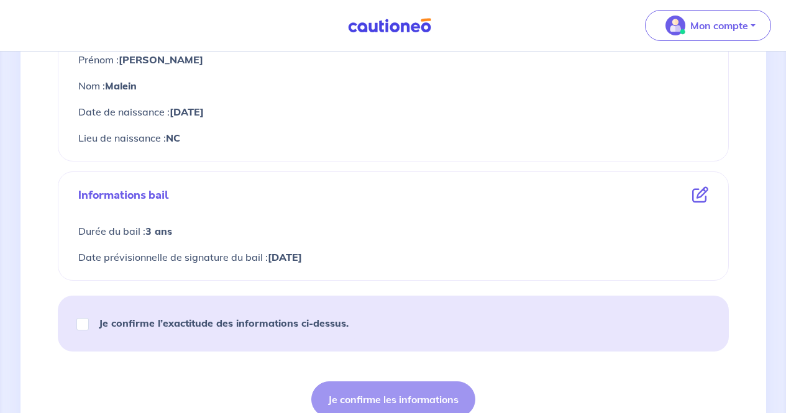
scroll to position [605, 0]
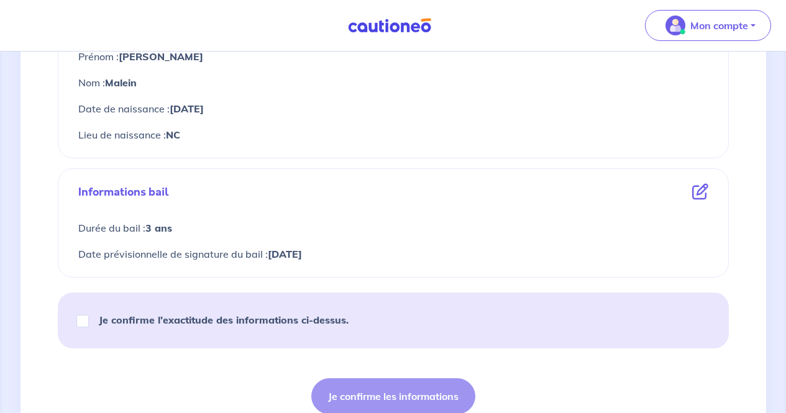
click at [231, 330] on div "Je confirme l’exactitude des informations ci-dessus." at bounding box center [218, 320] width 291 height 35
click at [258, 318] on strong "Je confirme l’exactitude des informations ci-dessus." at bounding box center [224, 320] width 250 height 12
click at [89, 318] on input "Je confirme l’exactitude des informations ci-dessus." at bounding box center [82, 321] width 12 height 12
checkbox input "true"
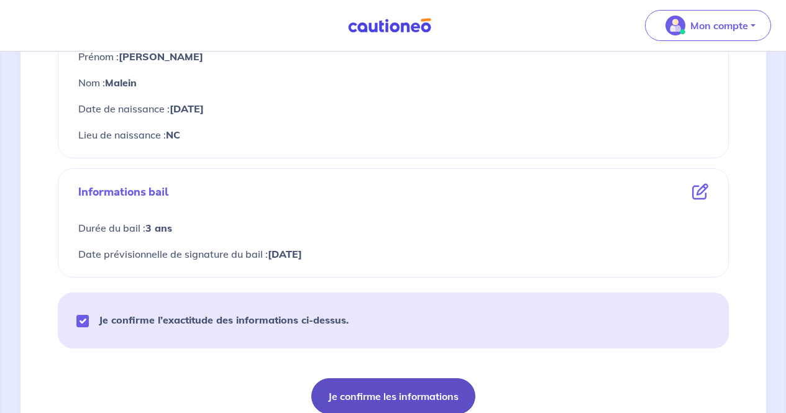
click at [349, 390] on button "Je confirme les informations" at bounding box center [393, 396] width 164 height 36
